Goal: Task Accomplishment & Management: Manage account settings

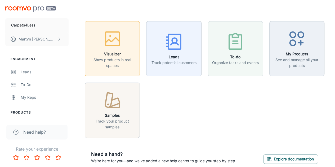
click at [125, 58] on p "Show products in real spaces" at bounding box center [112, 63] width 48 height 12
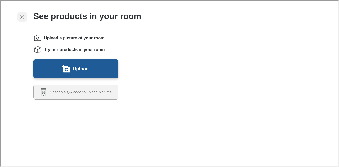
click at [23, 17] on icon "Exit visualizer" at bounding box center [22, 16] width 6 height 6
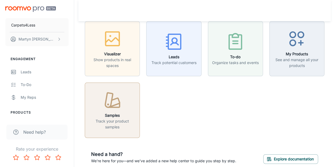
scroll to position [24, 0]
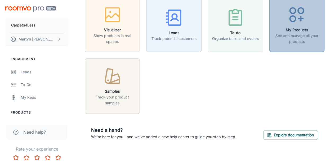
click at [306, 37] on p "See and manage all your products" at bounding box center [297, 39] width 48 height 12
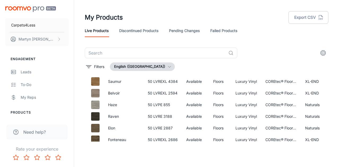
scroll to position [159, 0]
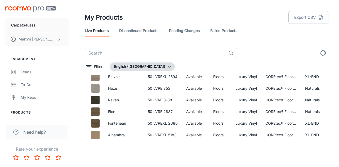
click at [146, 63] on button "English ([GEOGRAPHIC_DATA])" at bounding box center [142, 67] width 65 height 8
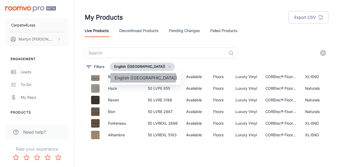
click at [143, 77] on li "English ([GEOGRAPHIC_DATA])" at bounding box center [146, 78] width 71 height 10
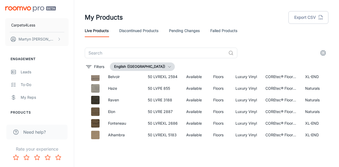
click at [258, 47] on header "My Products Export CSV Live Products Discontinued Products Pending Changes Fail…" at bounding box center [206, 24] width 257 height 48
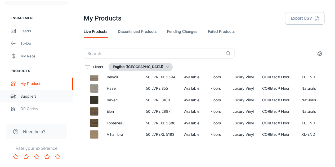
scroll to position [80, 0]
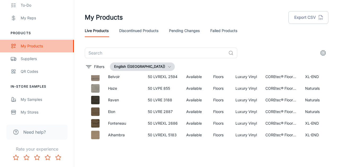
click at [26, 47] on div "My Products" at bounding box center [45, 46] width 48 height 6
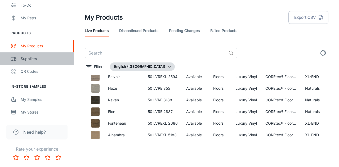
click at [29, 58] on div "Suppliers" at bounding box center [45, 59] width 48 height 6
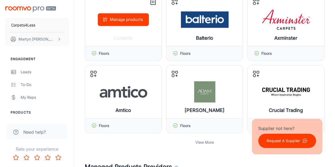
scroll to position [133, 0]
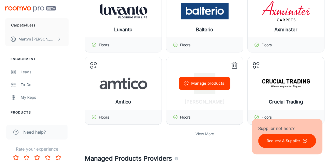
click at [235, 65] on line at bounding box center [235, 66] width 0 height 2
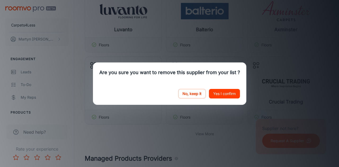
click at [228, 94] on button "Yes I confirm" at bounding box center [224, 94] width 31 height 10
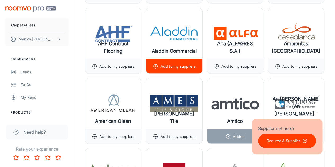
scroll to position [530, 0]
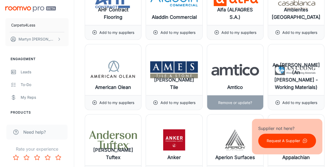
click at [227, 101] on p "Remove or update?" at bounding box center [236, 103] width 34 height 6
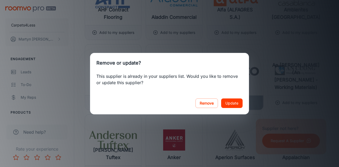
click at [227, 102] on button "Update" at bounding box center [231, 104] width 21 height 10
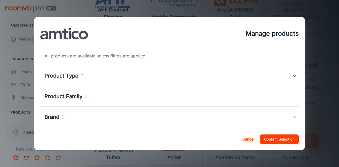
click at [277, 141] on button "Confirm Selection" at bounding box center [279, 140] width 39 height 10
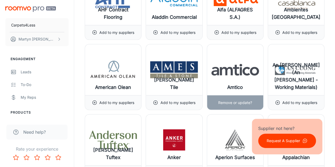
click at [228, 102] on p "Remove or update?" at bounding box center [236, 103] width 34 height 6
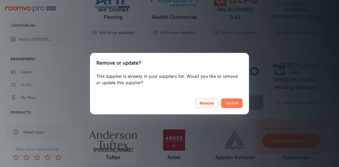
click at [228, 102] on button "Update" at bounding box center [231, 104] width 21 height 10
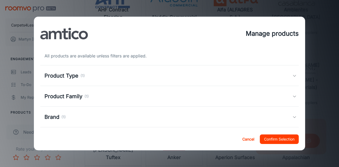
click at [243, 139] on button "Cancel" at bounding box center [248, 140] width 17 height 10
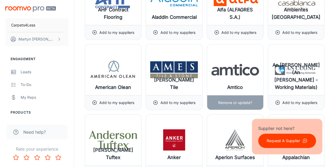
click at [228, 100] on p "Remove or update?" at bounding box center [236, 103] width 34 height 6
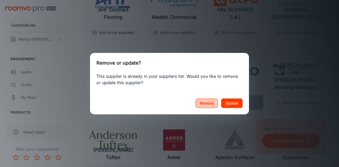
click at [213, 103] on button "Remove" at bounding box center [207, 104] width 23 height 10
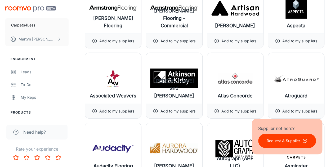
scroll to position [822, 0]
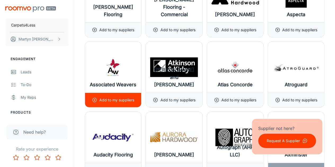
click at [117, 97] on p "Add to my suppliers" at bounding box center [116, 100] width 35 height 6
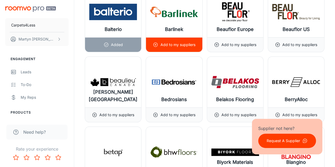
scroll to position [1087, 0]
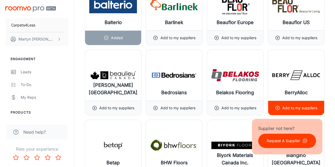
click at [295, 101] on div "Add to my suppliers" at bounding box center [296, 108] width 42 height 14
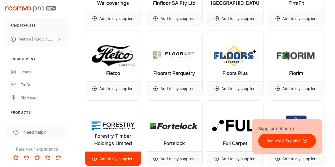
scroll to position [2678, 0]
